Goal: Task Accomplishment & Management: Use online tool/utility

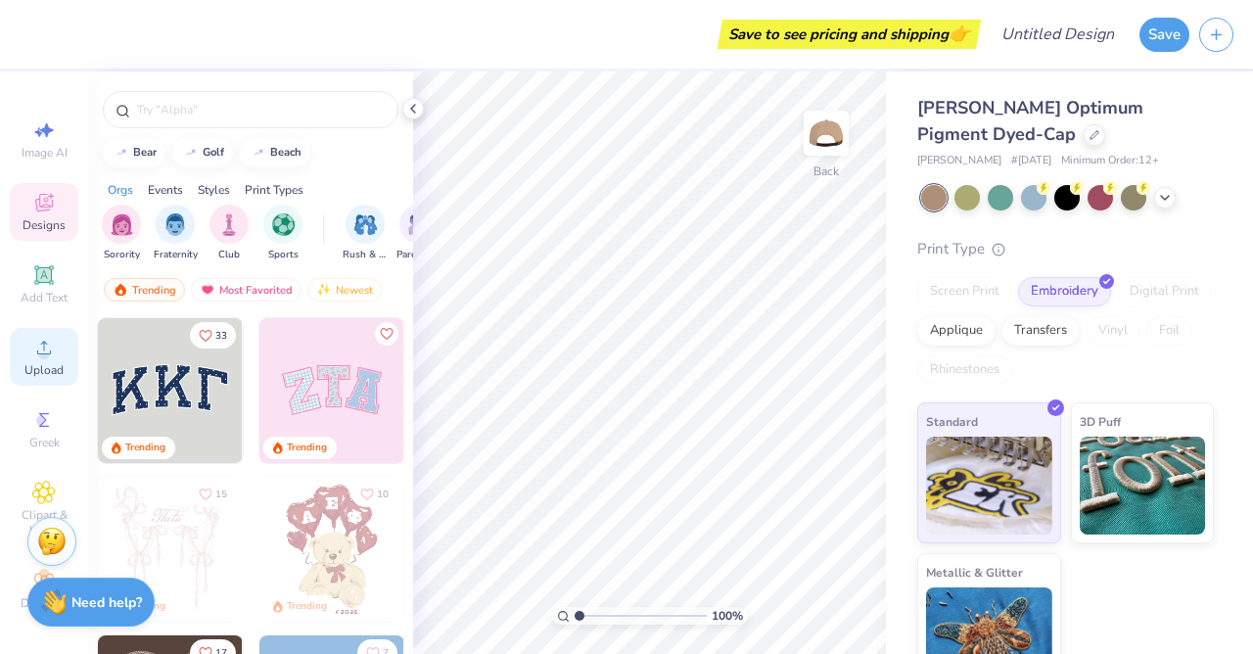
click at [53, 348] on icon at bounding box center [43, 347] width 23 height 23
click at [42, 366] on span "Upload" at bounding box center [43, 370] width 39 height 16
click at [64, 360] on div "Upload" at bounding box center [44, 353] width 69 height 58
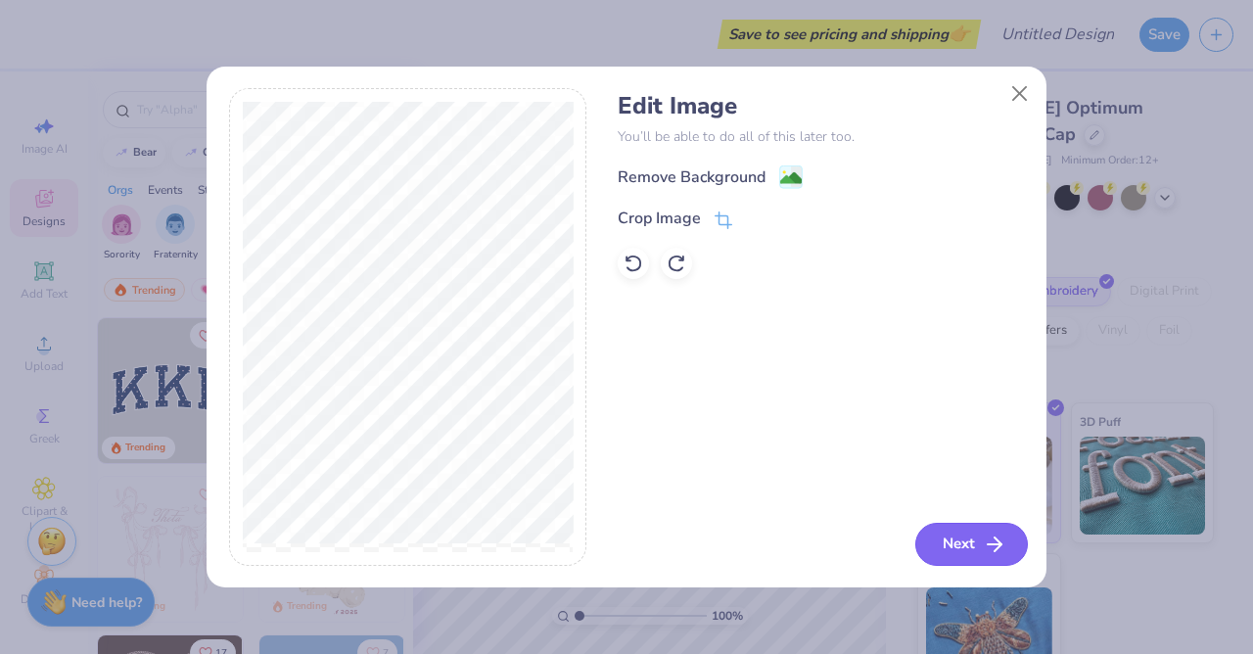
click at [969, 526] on button "Next" at bounding box center [971, 544] width 113 height 43
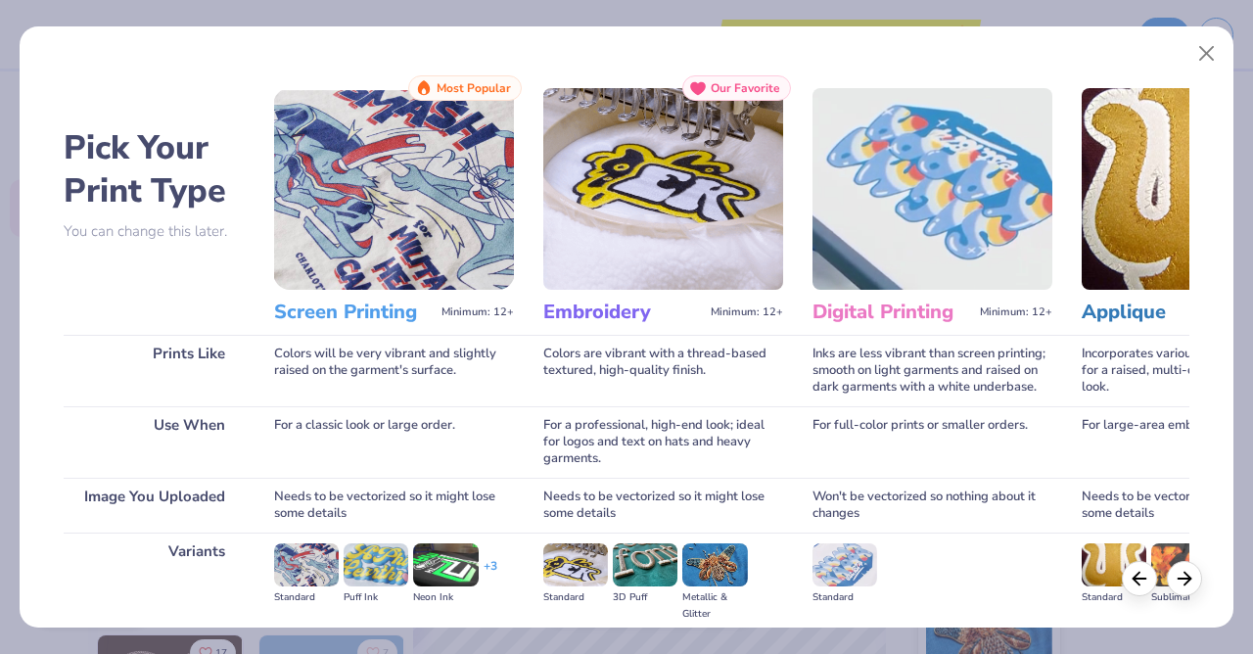
click at [692, 225] on img at bounding box center [663, 189] width 240 height 202
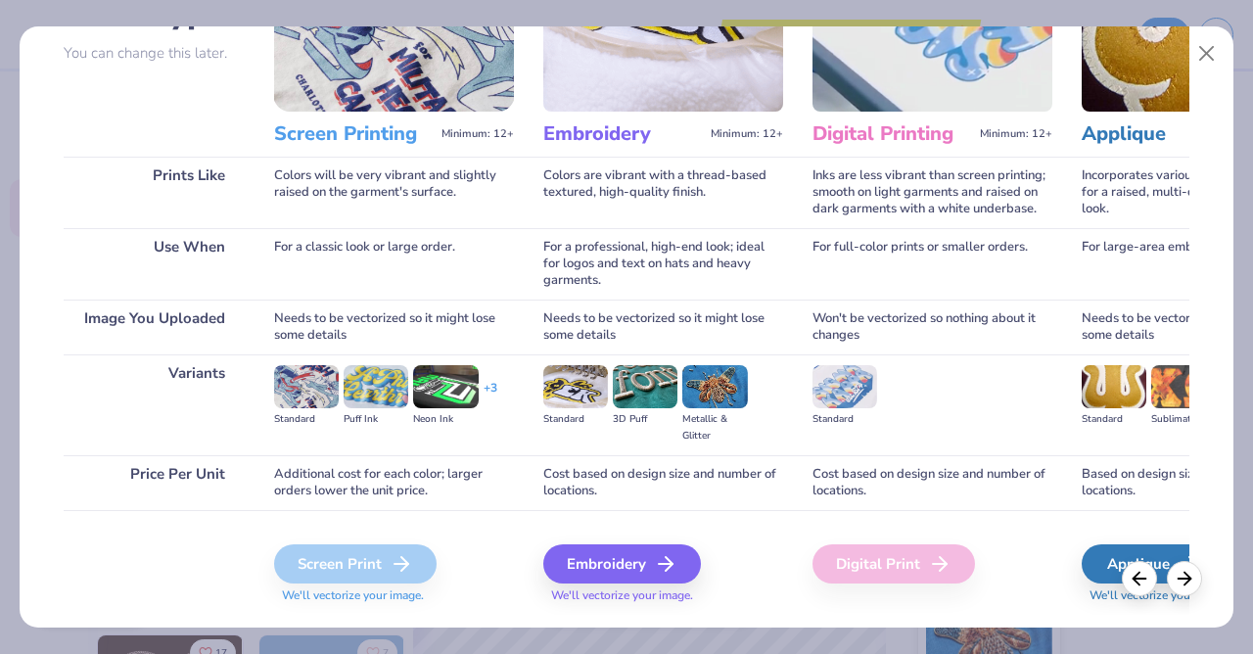
scroll to position [224, 0]
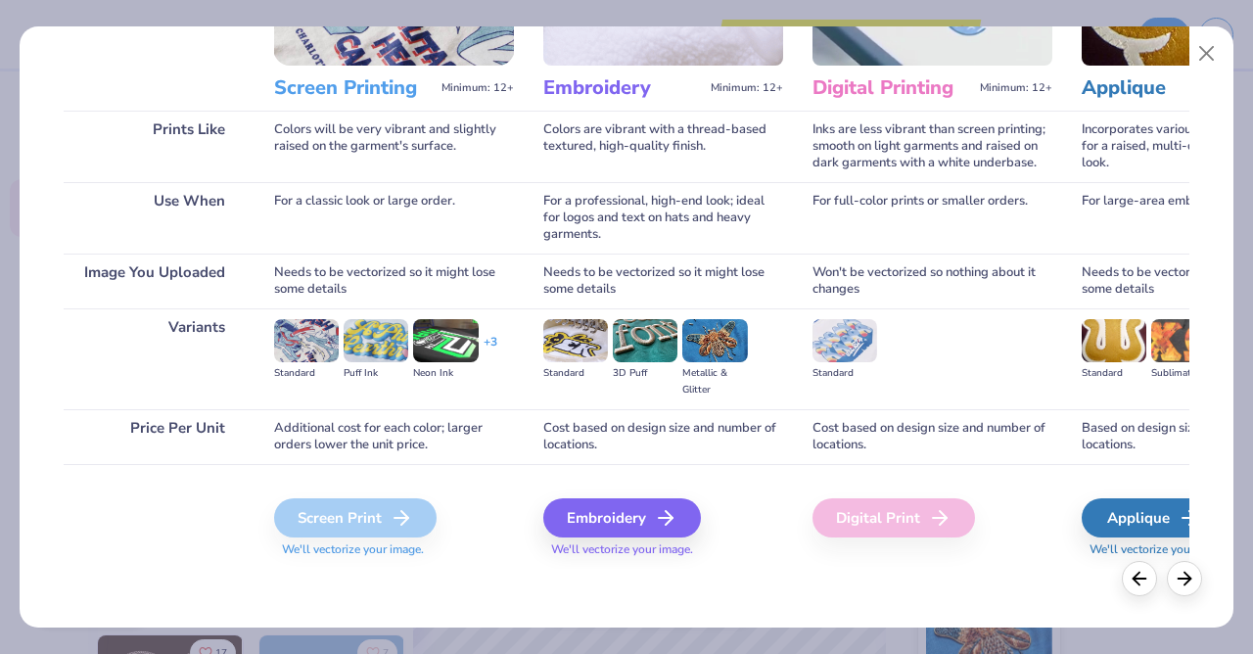
click at [636, 521] on div "Embroidery" at bounding box center [622, 517] width 158 height 39
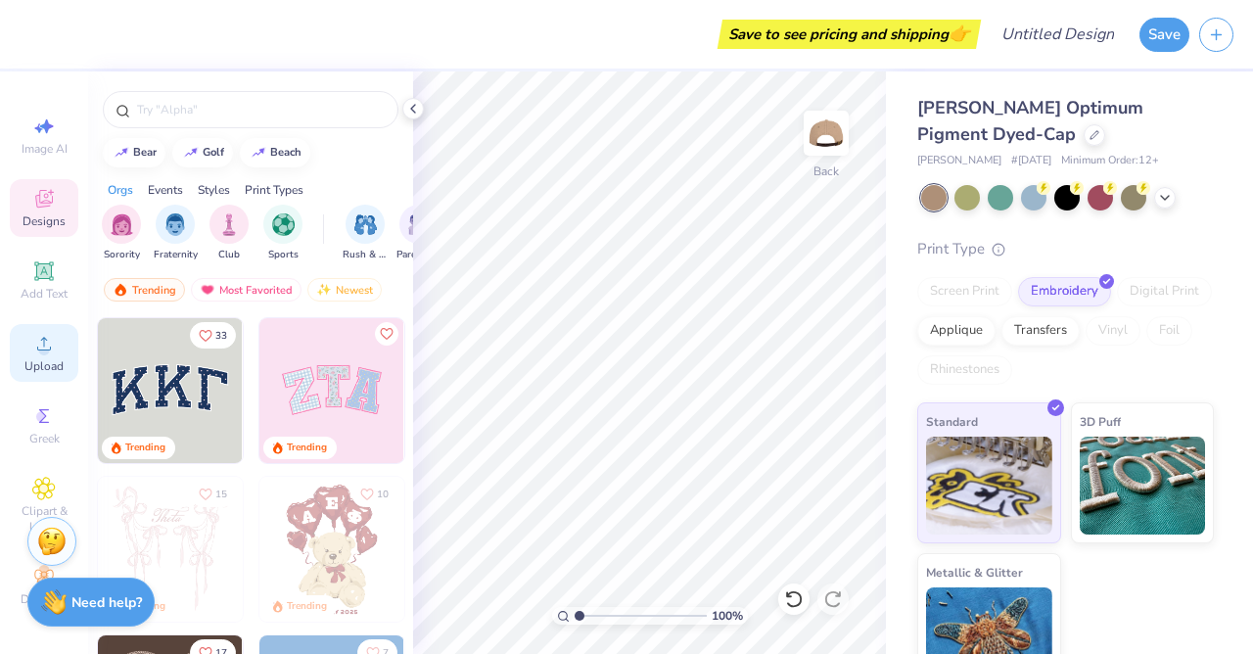
click at [44, 369] on span "Upload" at bounding box center [43, 366] width 39 height 16
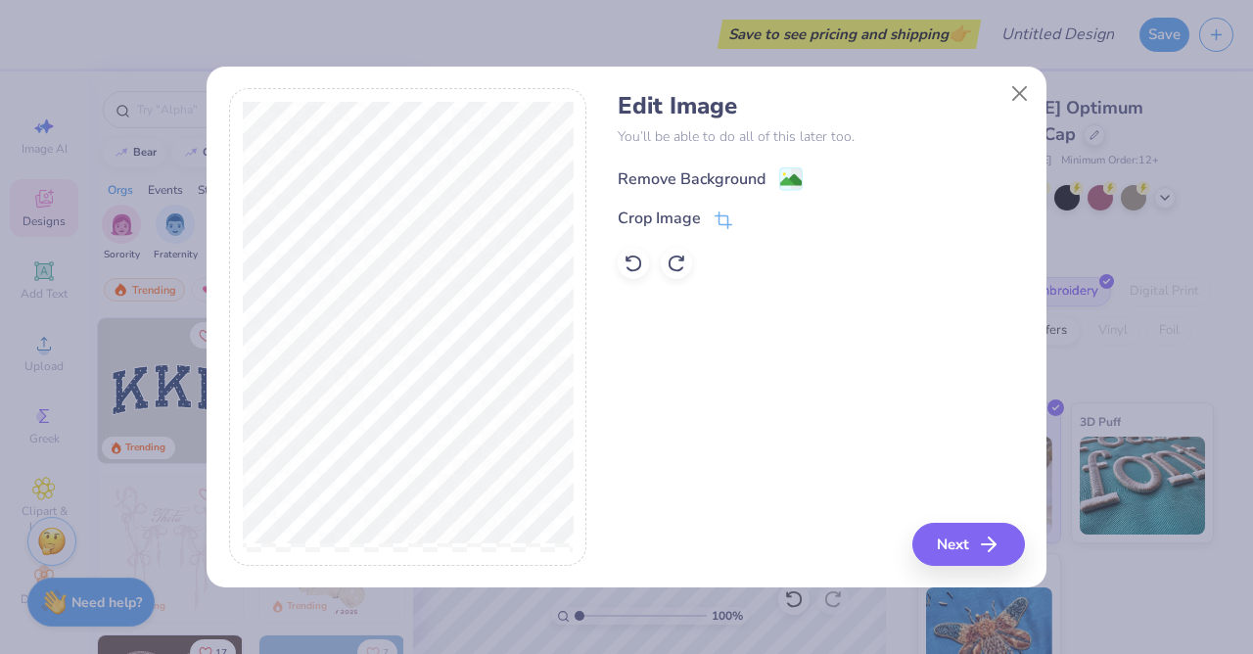
click at [792, 176] on image at bounding box center [791, 180] width 22 height 22
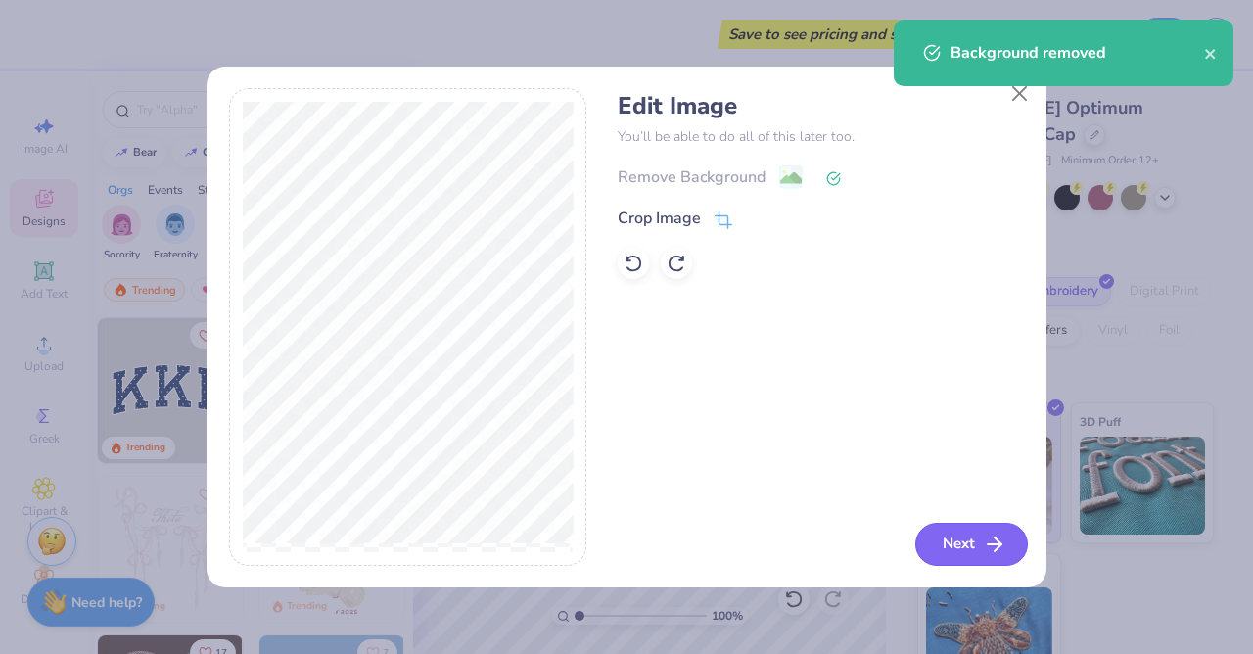
click at [961, 554] on button "Next" at bounding box center [971, 544] width 113 height 43
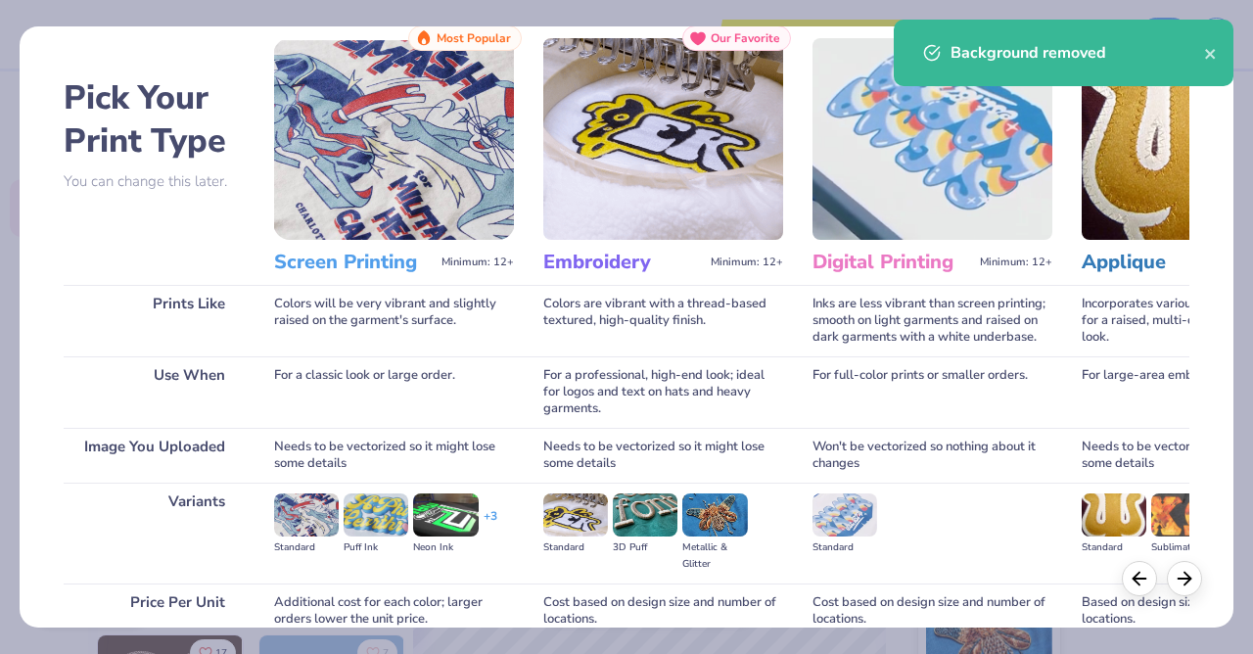
scroll to position [208, 0]
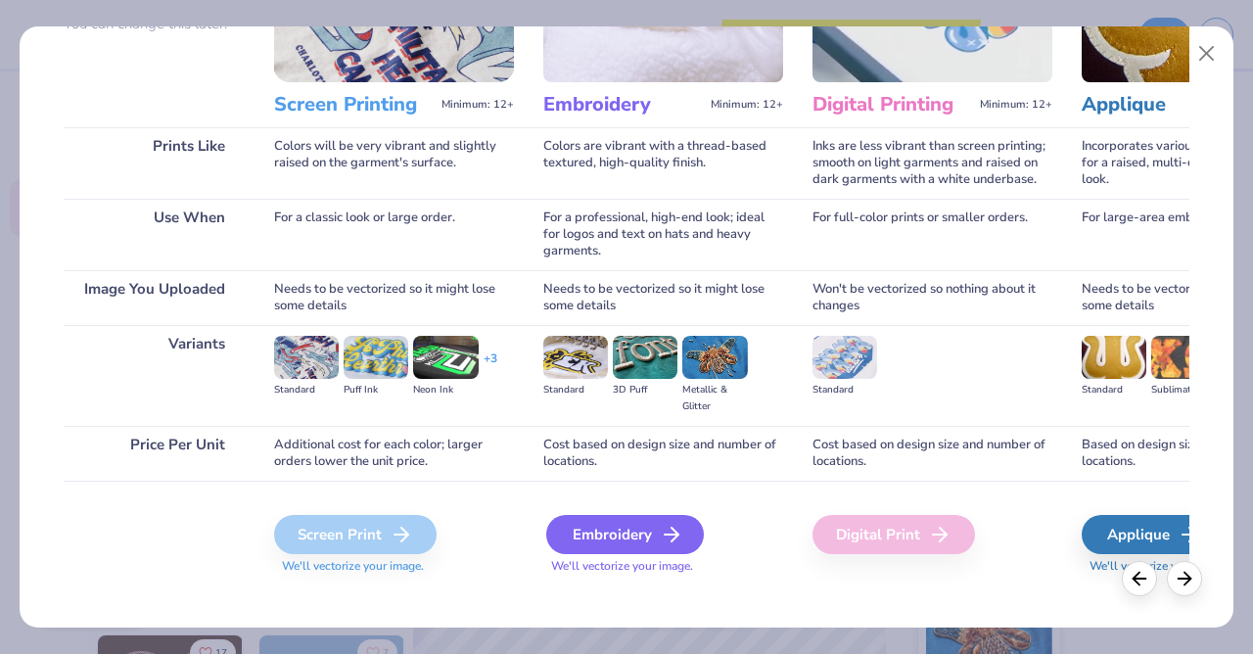
click at [613, 539] on div "Embroidery" at bounding box center [625, 534] width 158 height 39
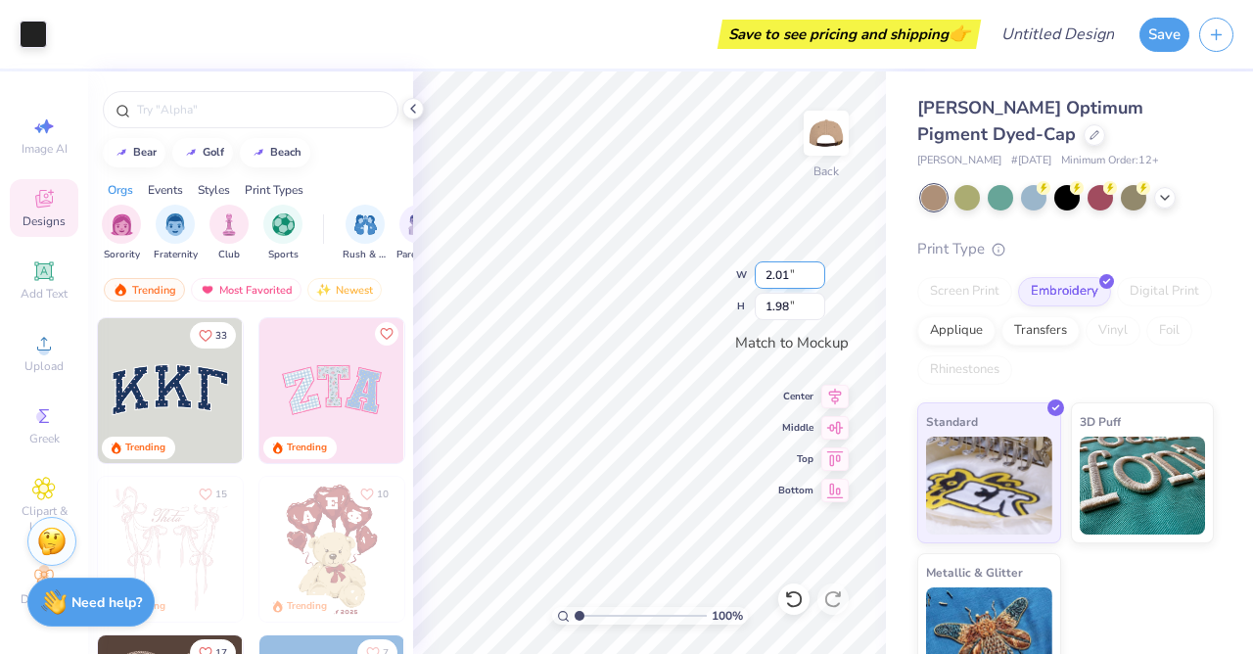
click at [812, 271] on input "2.01" at bounding box center [790, 274] width 70 height 27
drag, startPoint x: 793, startPoint y: 277, endPoint x: 674, endPoint y: 278, distance: 118.4
click at [755, 278] on input "2.01" at bounding box center [790, 274] width 70 height 27
type input "2.00"
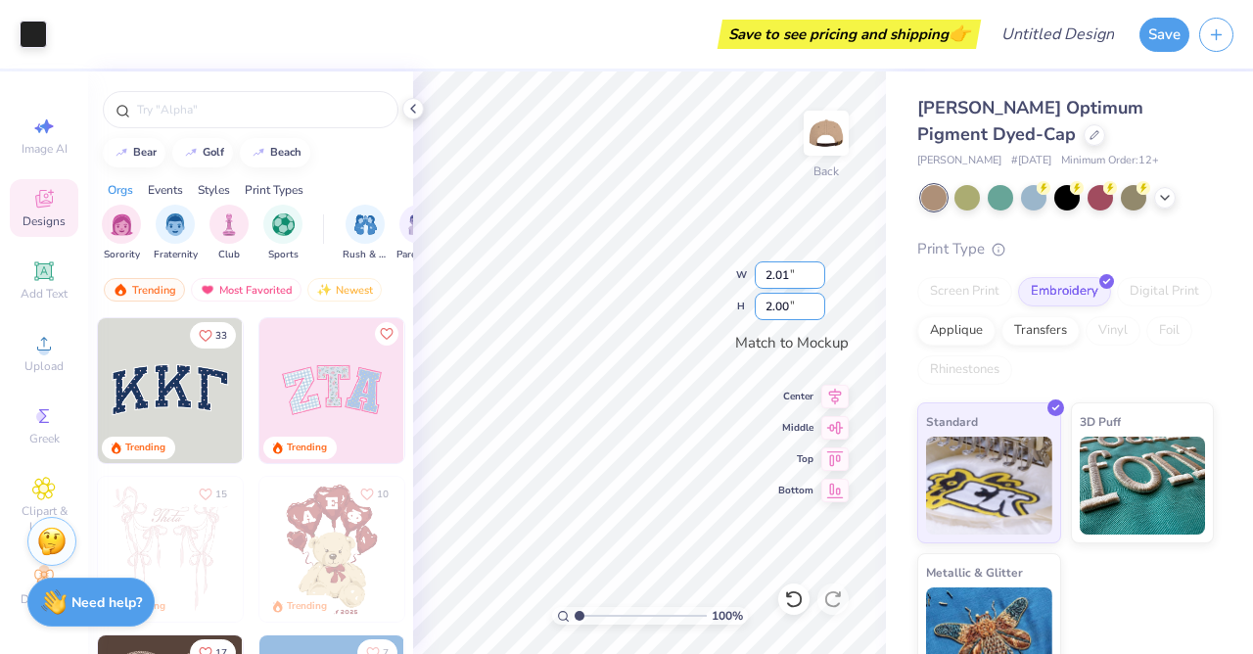
click at [817, 270] on input "2.01" at bounding box center [790, 274] width 70 height 27
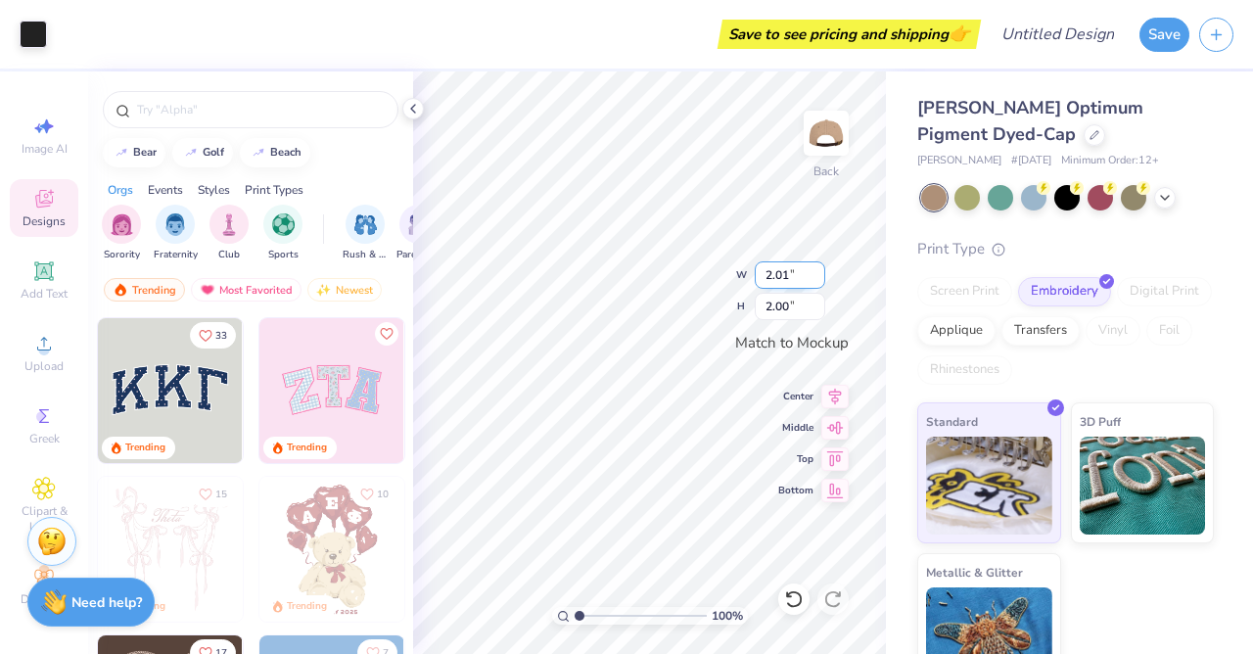
drag, startPoint x: 799, startPoint y: 272, endPoint x: 621, endPoint y: 279, distance: 178.3
click at [755, 279] on input "2.01" at bounding box center [790, 274] width 70 height 27
type input "2.25"
click at [904, 288] on div "[PERSON_NAME] Optimum Pigment Dyed-Cap [PERSON_NAME] # [DATE] Minimum Order: 12…" at bounding box center [1069, 382] width 367 height 623
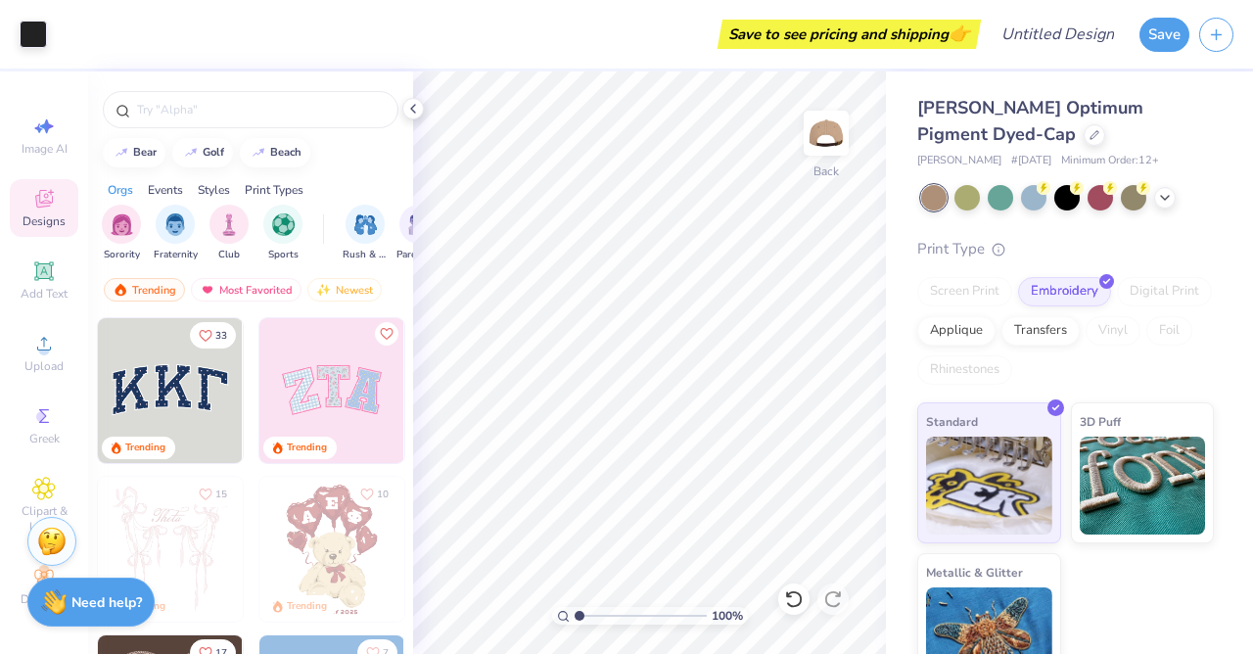
scroll to position [40, 0]
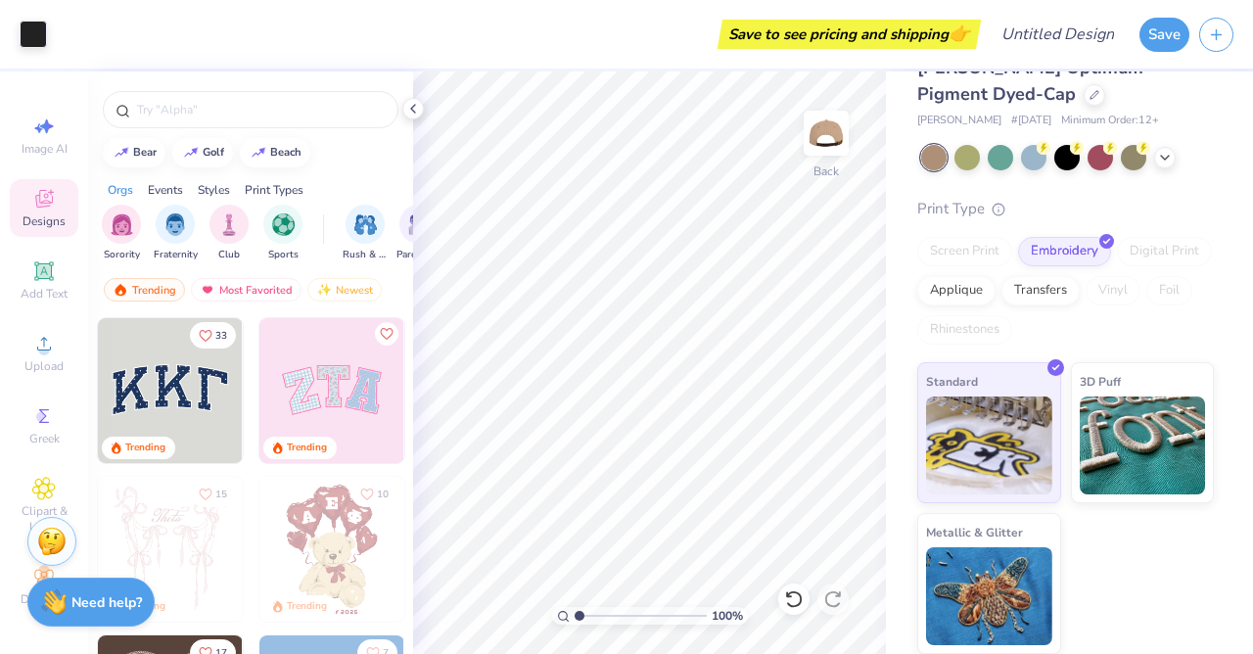
click at [932, 160] on div at bounding box center [933, 157] width 25 height 25
drag, startPoint x: 1167, startPoint y: 158, endPoint x: 1169, endPoint y: 170, distance: 12.9
click at [1169, 170] on div "[PERSON_NAME] Optimum Pigment Dyed-Cap [PERSON_NAME] # [DATE] Minimum Order: 12…" at bounding box center [1065, 354] width 297 height 599
click at [1164, 155] on icon at bounding box center [1165, 156] width 16 height 16
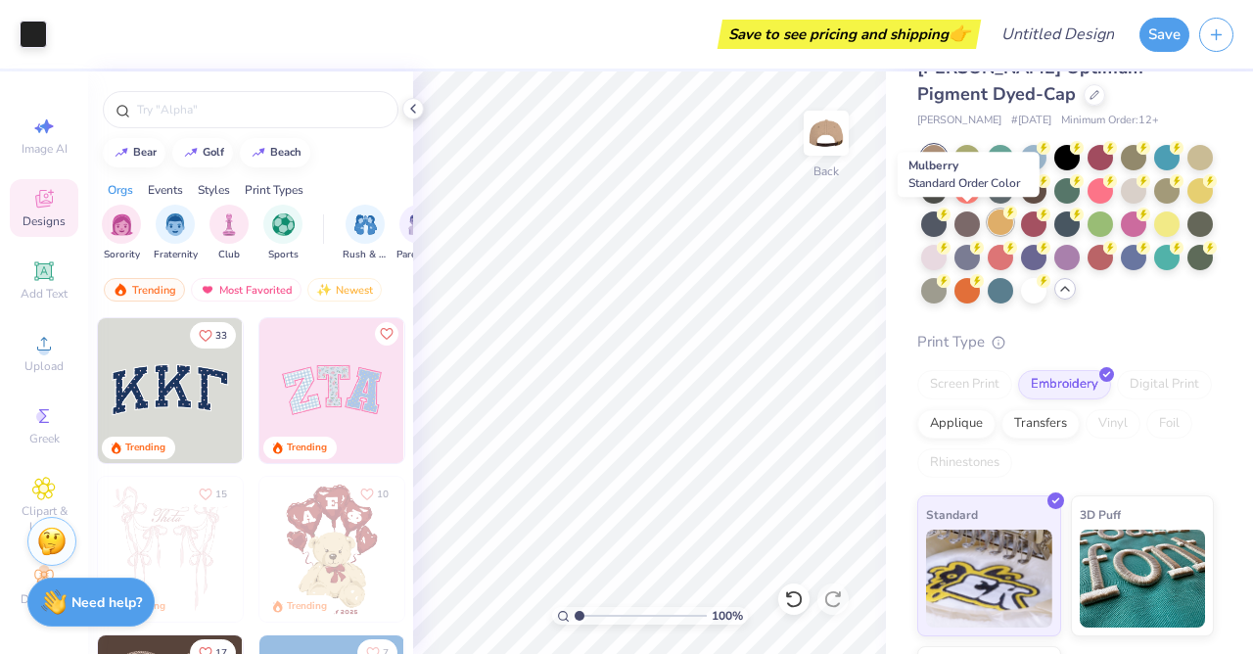
drag, startPoint x: 969, startPoint y: 230, endPoint x: 989, endPoint y: 228, distance: 19.7
click at [989, 228] on div at bounding box center [1067, 224] width 293 height 159
click at [975, 219] on div at bounding box center [966, 221] width 25 height 25
click at [933, 112] on div "[PERSON_NAME] Optimum Pigment Dyed-Cap [PERSON_NAME] # [DATE] Minimum Order: 12…" at bounding box center [1065, 92] width 297 height 74
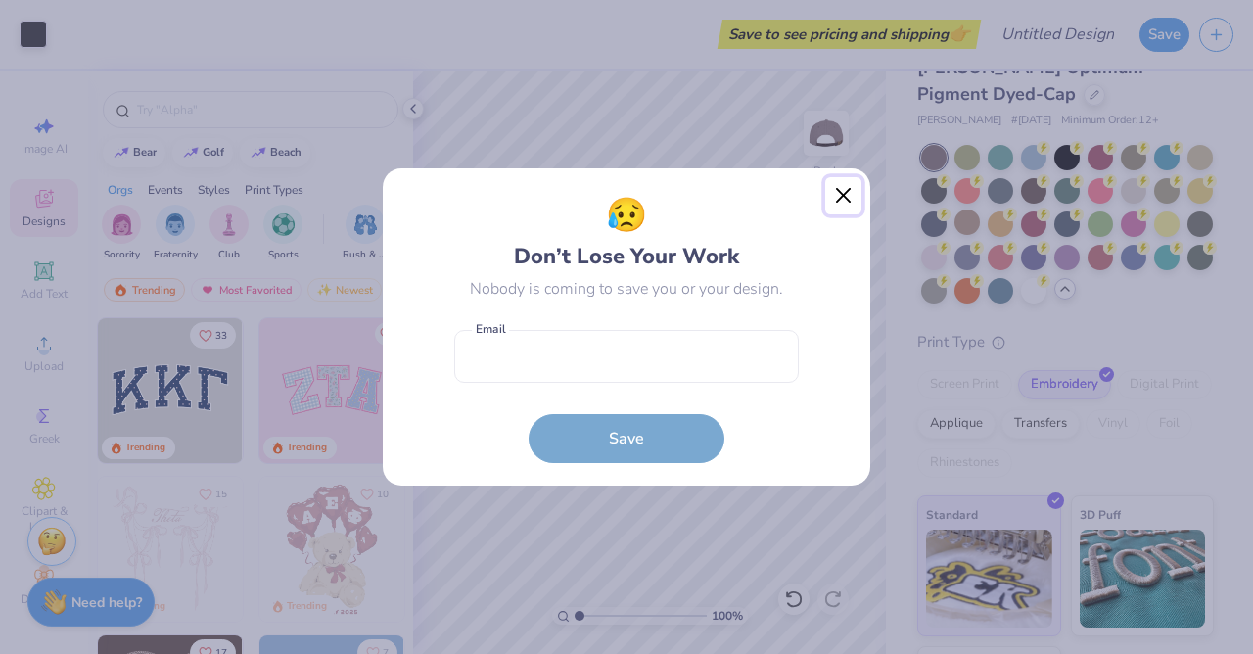
click at [842, 195] on button "Close" at bounding box center [843, 195] width 37 height 37
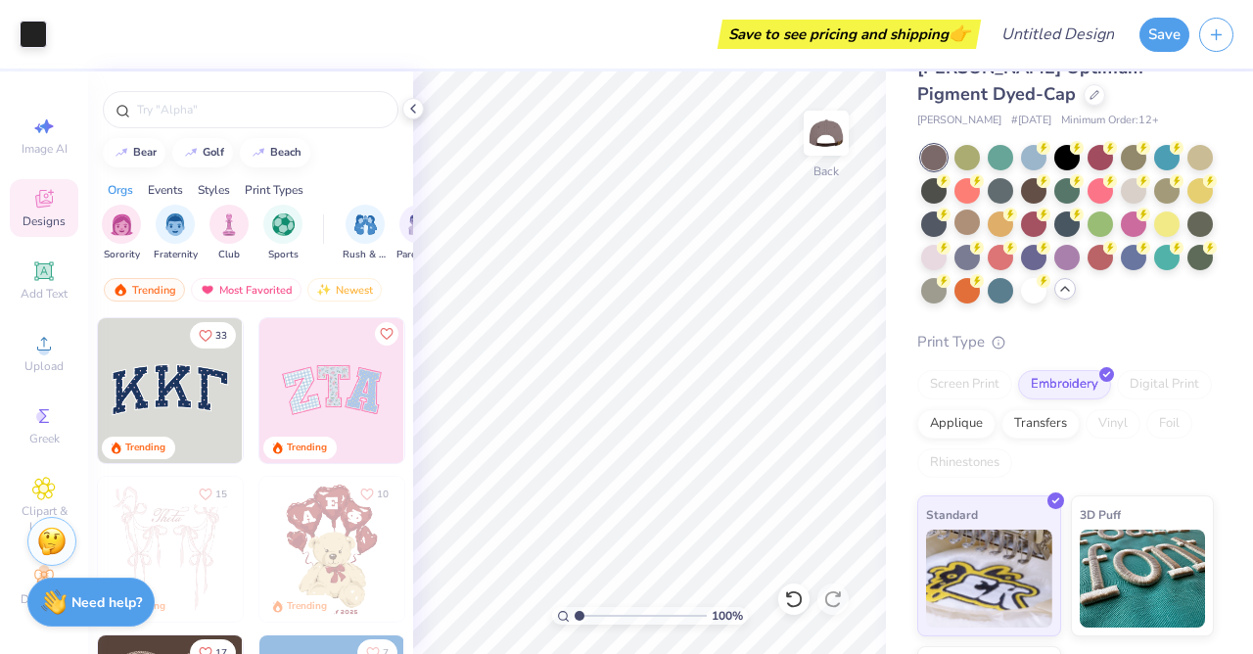
click at [1206, 313] on div "[PERSON_NAME] Optimum Pigment Dyed-Cap [PERSON_NAME] # [DATE] Minimum Order: 12…" at bounding box center [1065, 421] width 297 height 732
click at [1029, 265] on div at bounding box center [1033, 255] width 25 height 25
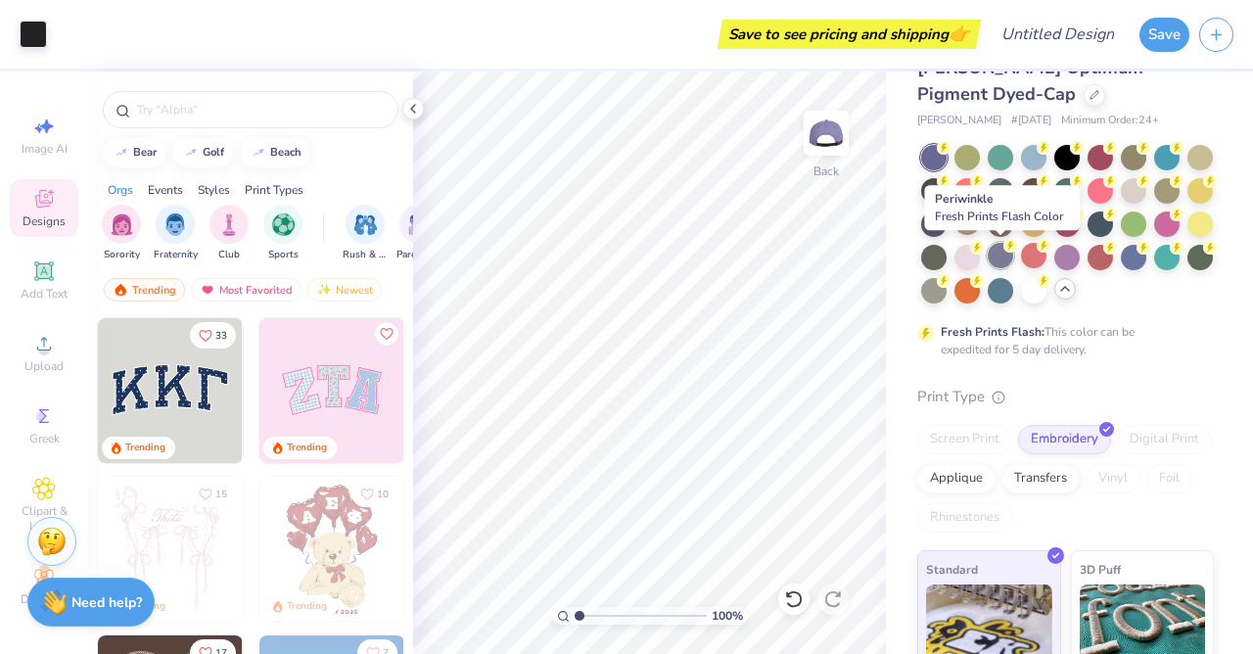
click at [1005, 254] on div at bounding box center [1000, 255] width 25 height 25
